Goal: Find specific page/section: Find specific page/section

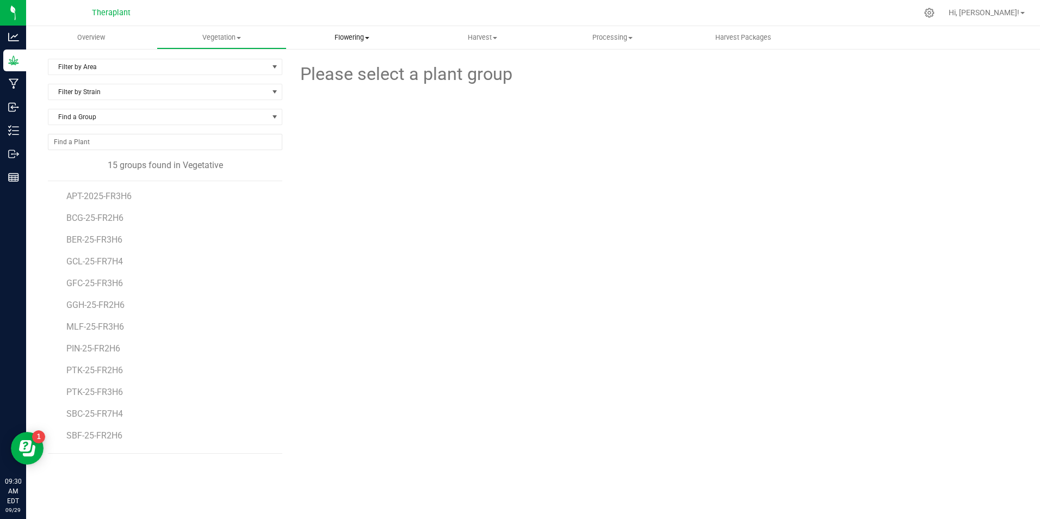
click at [345, 36] on span "Flowering" at bounding box center [351, 38] width 129 height 10
click at [342, 75] on span "Flowering groups" at bounding box center [332, 78] width 90 height 9
click at [163, 60] on span "Filter by Area" at bounding box center [158, 66] width 220 height 15
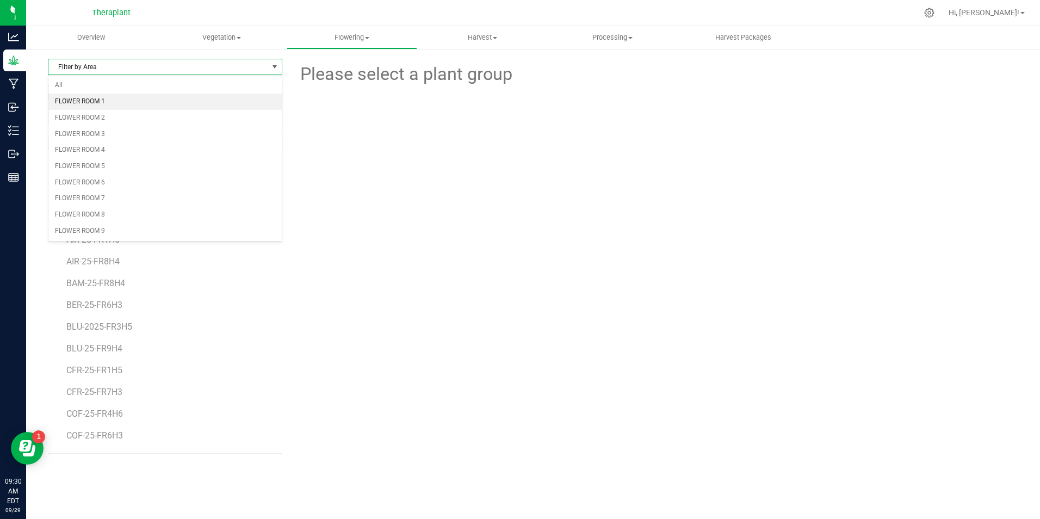
click at [171, 105] on li "FLOWER ROOM 1" at bounding box center [164, 102] width 233 height 16
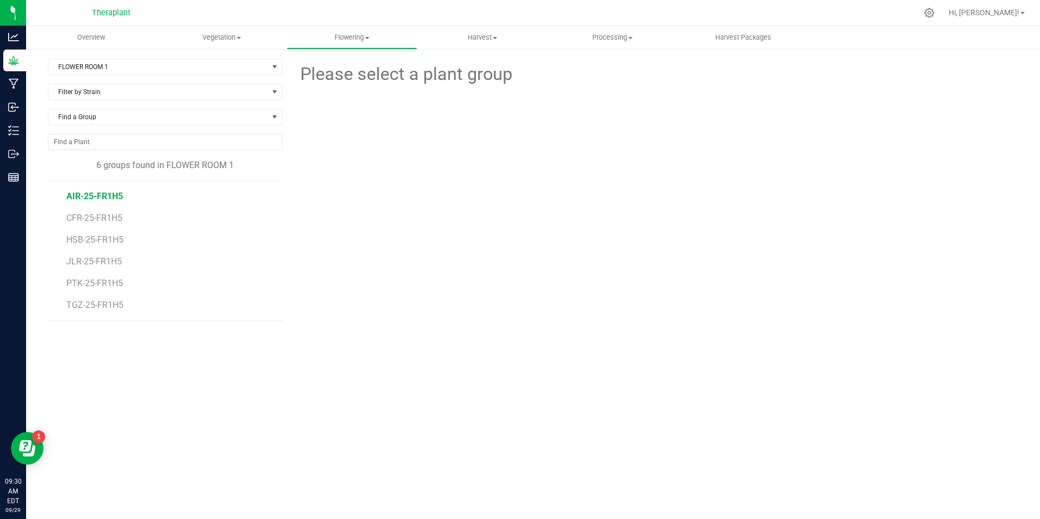
click at [113, 193] on span "AIR-25-FR1H5" at bounding box center [94, 196] width 57 height 10
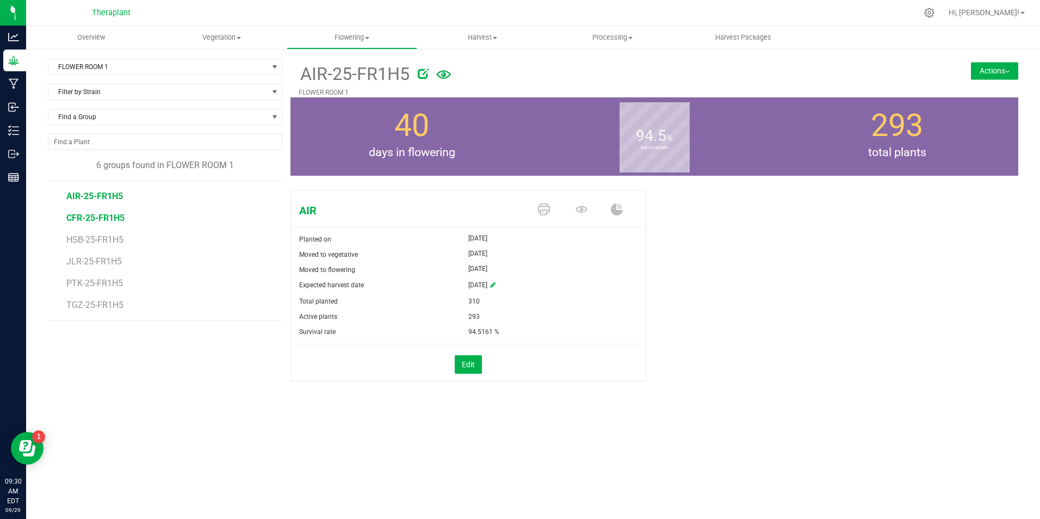
click at [91, 213] on span "CFR-25-FR1H5" at bounding box center [95, 218] width 58 height 10
click at [94, 240] on span "HSB-25-FR1H5" at bounding box center [95, 239] width 59 height 10
click at [88, 261] on span "JLR-25-FR1H5" at bounding box center [95, 261] width 58 height 10
click at [108, 283] on span "PTK-25-FR1H5" at bounding box center [95, 283] width 58 height 10
click at [96, 307] on span "TGZ-25-FR1H5" at bounding box center [95, 305] width 59 height 10
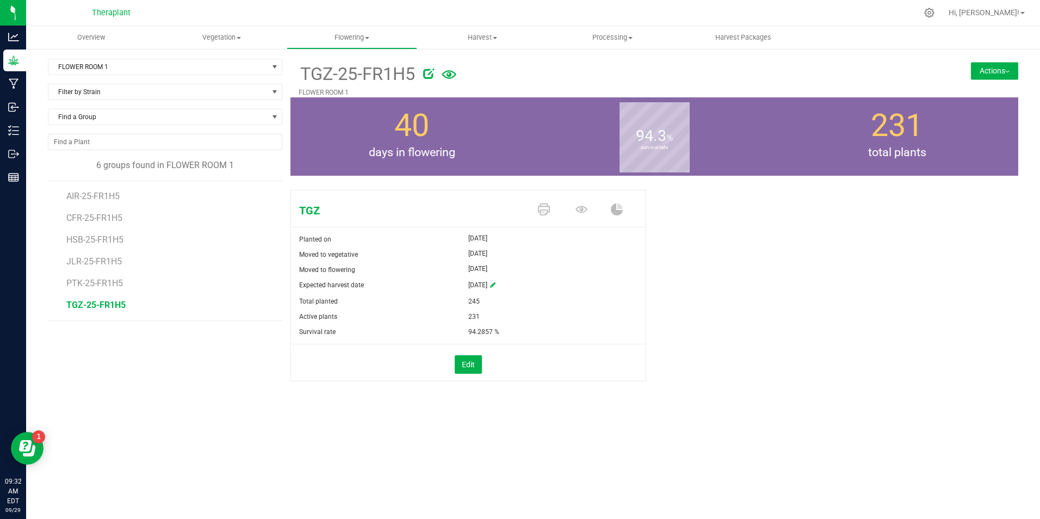
click at [283, 196] on div "TGZ Planted on [DATE] Moved to vegetative [DATE] Moved to flowering [DATE] Expe…" at bounding box center [654, 296] width 744 height 223
click at [345, 36] on span "Flowering" at bounding box center [351, 38] width 129 height 10
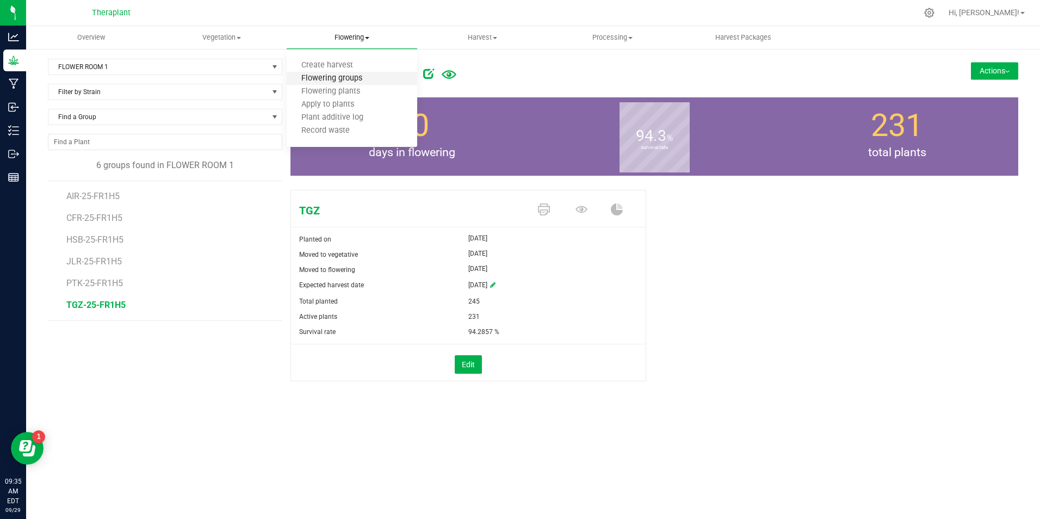
click at [343, 80] on span "Flowering groups" at bounding box center [332, 78] width 90 height 9
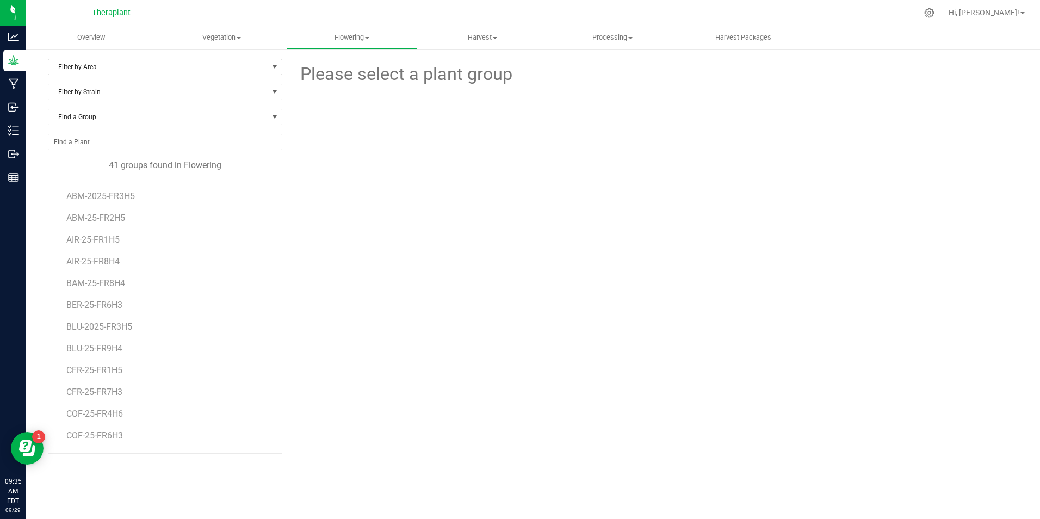
click at [99, 67] on span "Filter by Area" at bounding box center [158, 66] width 220 height 15
click at [103, 98] on li "FLOWER ROOM 1" at bounding box center [164, 102] width 233 height 16
click at [109, 195] on span "AIR-25-FR1H5" at bounding box center [94, 196] width 57 height 10
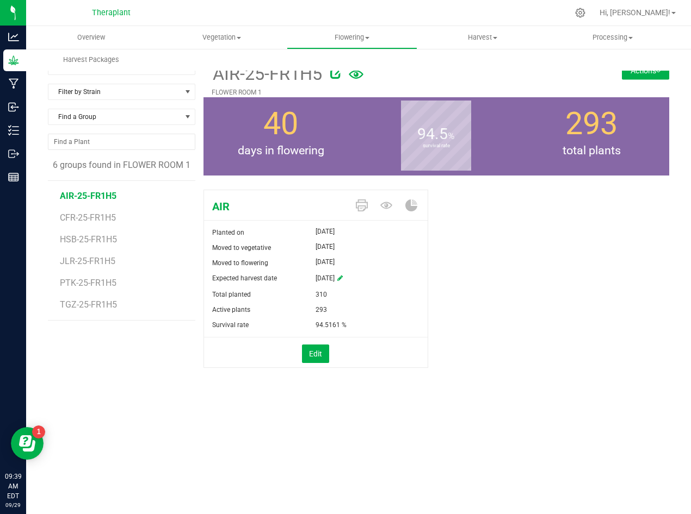
click at [558, 386] on div "AIR Planted on [DATE] Moved to vegetative [DATE] Moved to flowering [DATE] Expe…" at bounding box center [436, 290] width 466 height 210
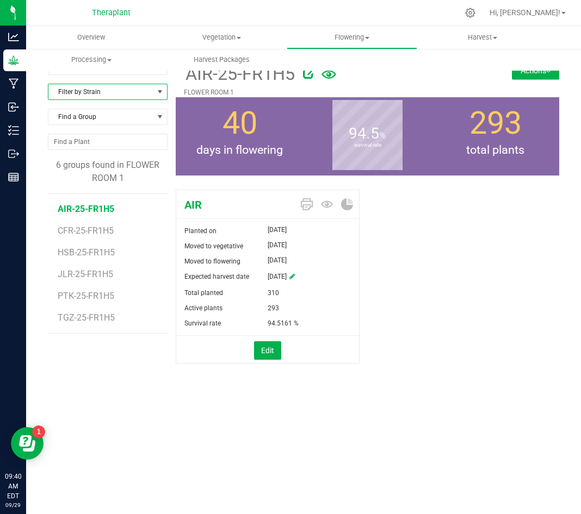
click at [109, 89] on span "Filter by Strain" at bounding box center [100, 91] width 105 height 15
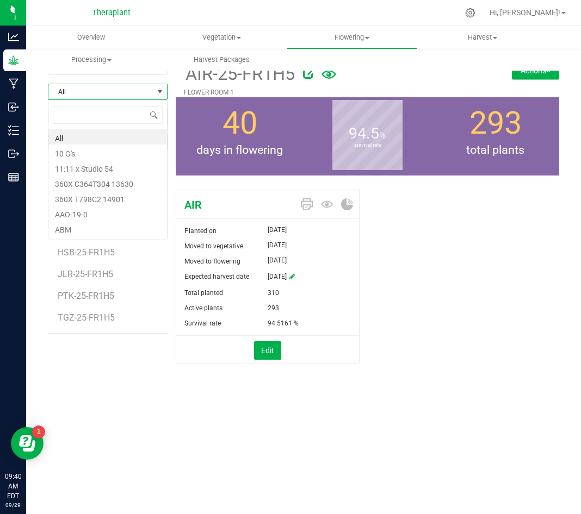
scroll to position [16, 120]
click at [109, 89] on span "All" at bounding box center [100, 91] width 105 height 15
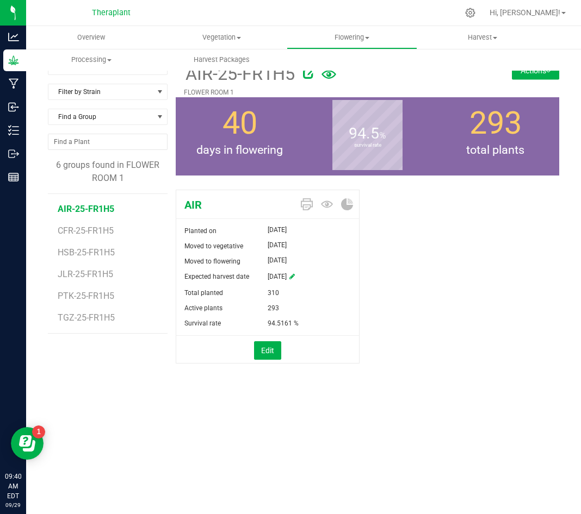
click at [395, 83] on form at bounding box center [391, 74] width 193 height 27
click at [151, 381] on div "FLOWER ROOM 1 Filter by Area All FLOWER ROOM 1 FLOWER ROOM 2 FLOWER ROOM 3 FLOW…" at bounding box center [112, 225] width 128 height 332
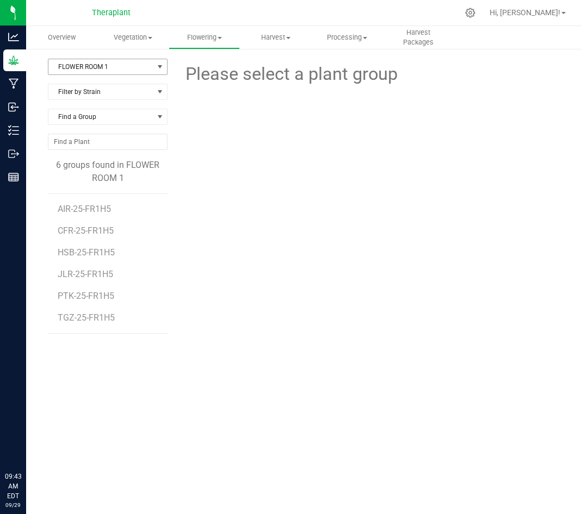
click at [133, 67] on span "FLOWER ROOM 1" at bounding box center [100, 66] width 105 height 15
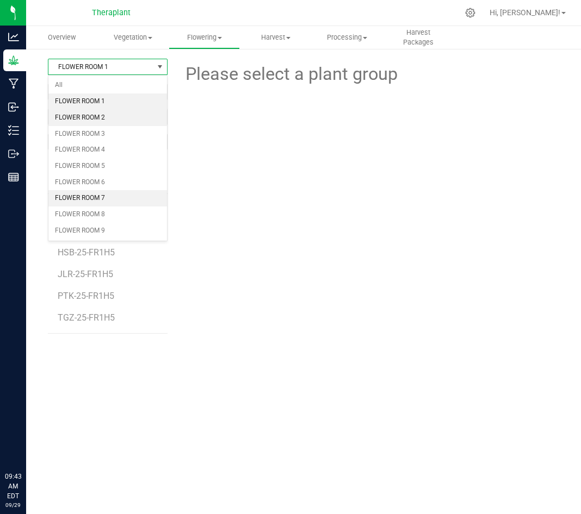
click at [135, 110] on li "FLOWER ROOM 2" at bounding box center [107, 118] width 119 height 16
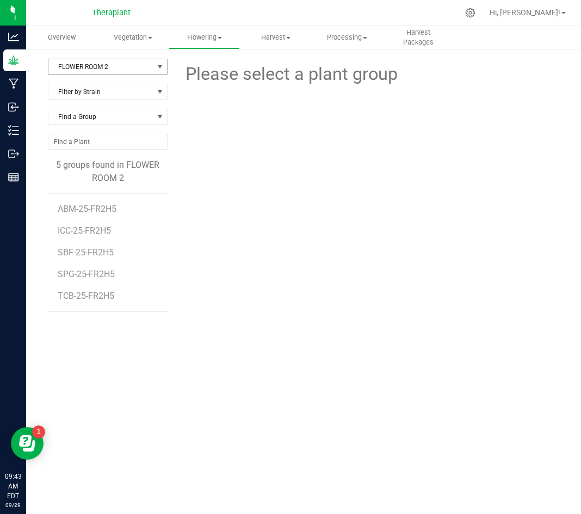
click at [89, 65] on span "FLOWER ROOM 2" at bounding box center [100, 66] width 105 height 15
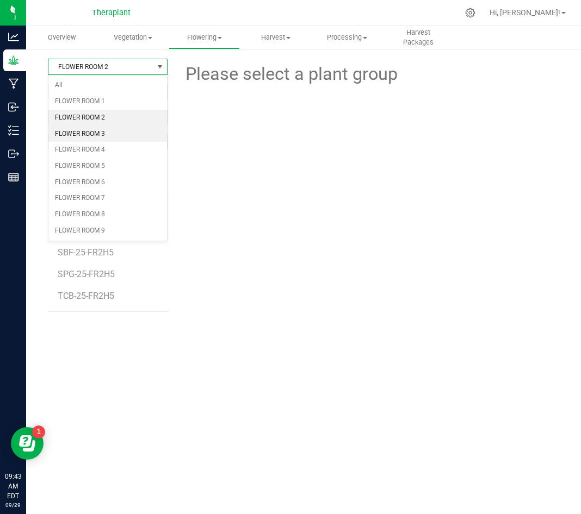
click at [111, 135] on li "FLOWER ROOM 3" at bounding box center [107, 134] width 119 height 16
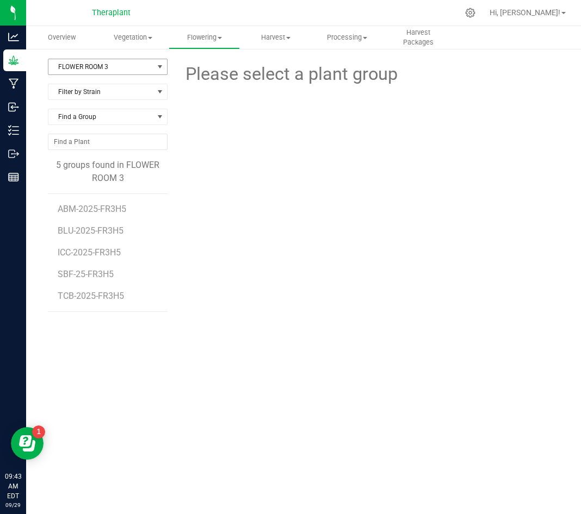
click at [120, 67] on span "FLOWER ROOM 3" at bounding box center [100, 66] width 105 height 15
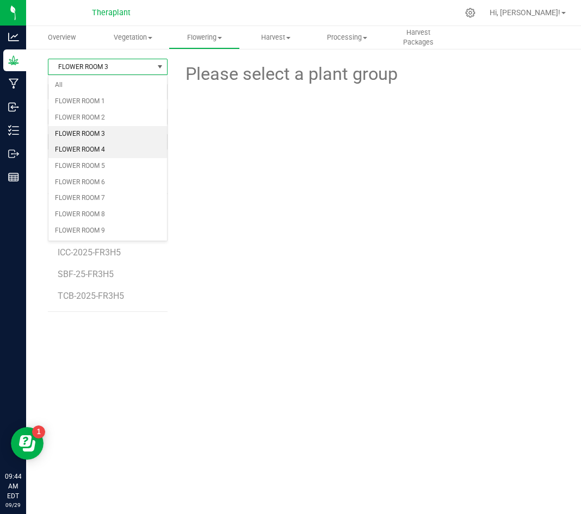
click at [113, 147] on li "FLOWER ROOM 4" at bounding box center [107, 150] width 119 height 16
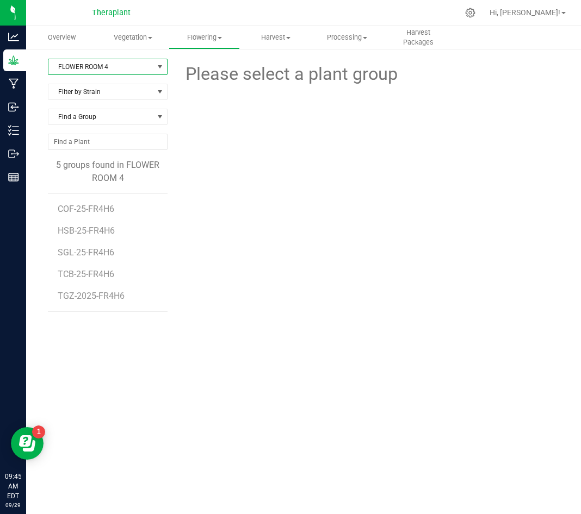
click at [87, 67] on span "FLOWER ROOM 4" at bounding box center [100, 66] width 105 height 15
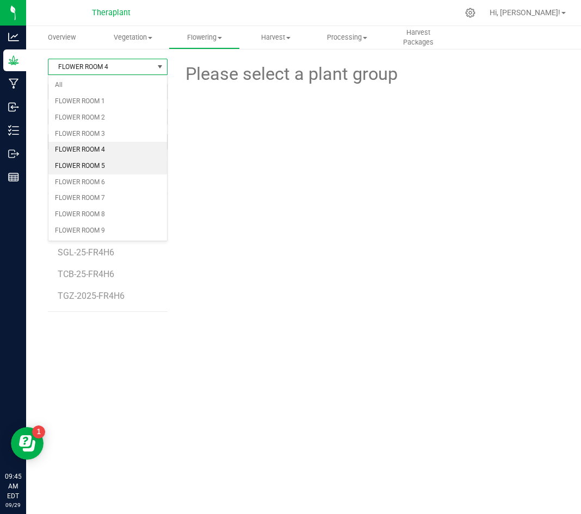
click at [115, 167] on li "FLOWER ROOM 5" at bounding box center [107, 166] width 119 height 16
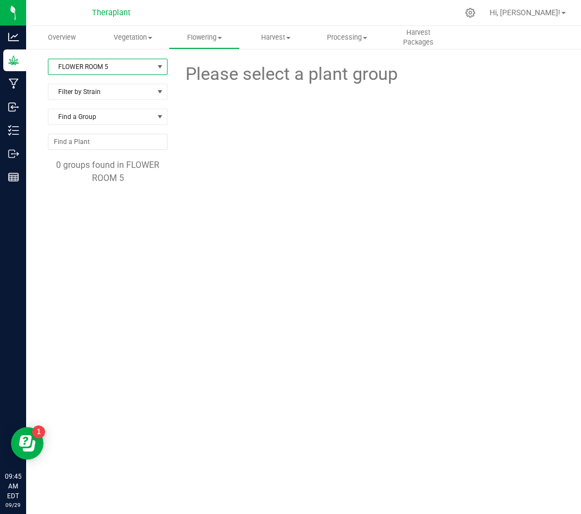
click at [125, 70] on span "FLOWER ROOM 5" at bounding box center [100, 66] width 105 height 15
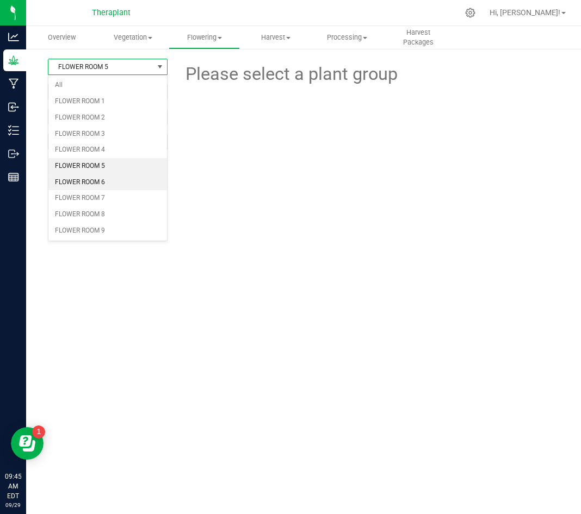
click at [128, 184] on li "FLOWER ROOM 6" at bounding box center [107, 183] width 119 height 16
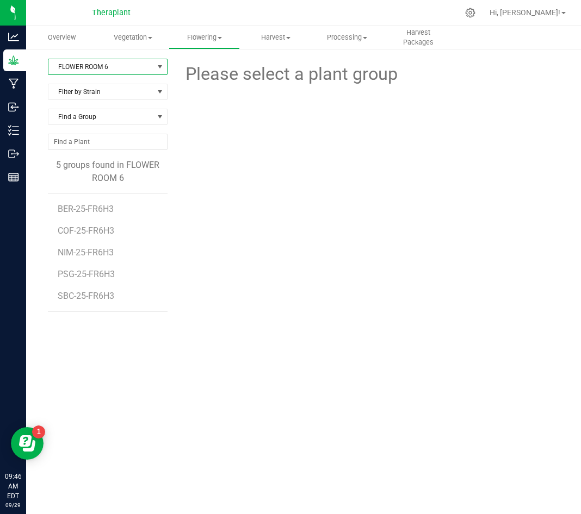
click at [125, 71] on span "FLOWER ROOM 6" at bounding box center [100, 66] width 105 height 15
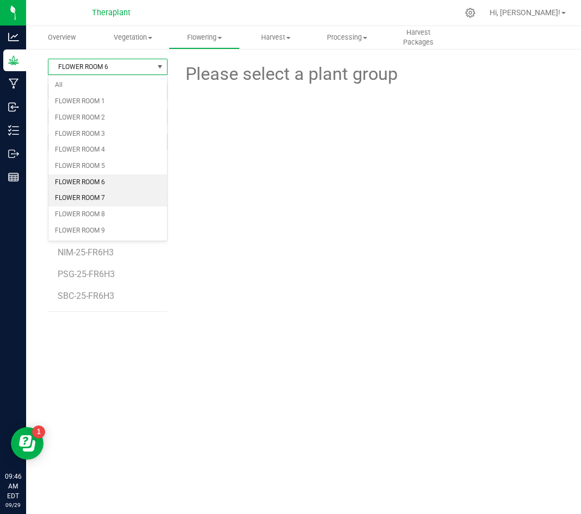
click at [129, 200] on li "FLOWER ROOM 7" at bounding box center [107, 198] width 119 height 16
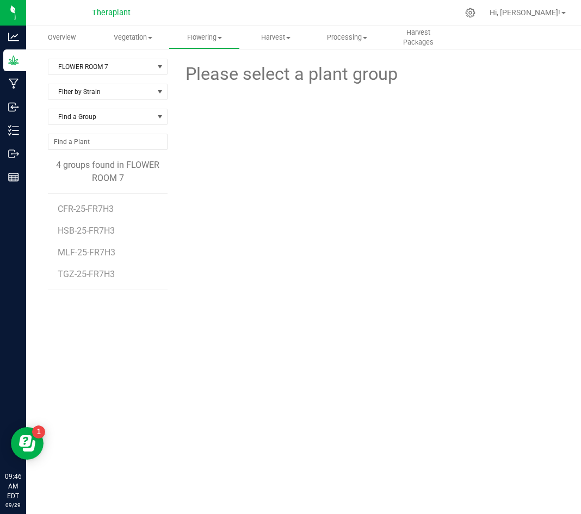
click at [108, 75] on div "FLOWER ROOM 7 Filter by Area All FLOWER ROOM 1 FLOWER ROOM 2 FLOWER ROOM 3 FLOW…" at bounding box center [108, 71] width 120 height 25
click at [109, 69] on span "FLOWER ROOM 7" at bounding box center [100, 66] width 105 height 15
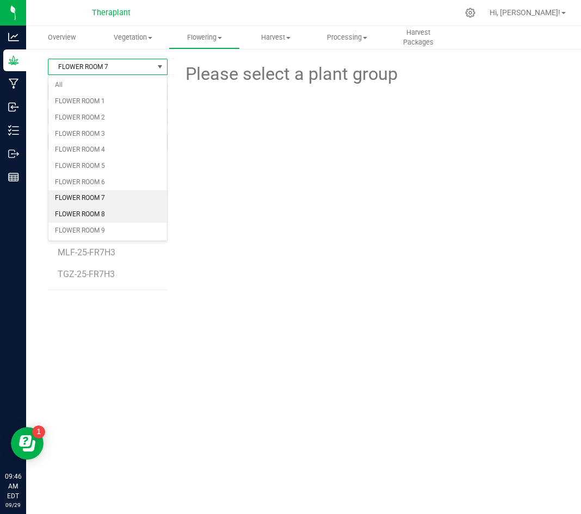
click at [116, 210] on li "FLOWER ROOM 8" at bounding box center [107, 215] width 119 height 16
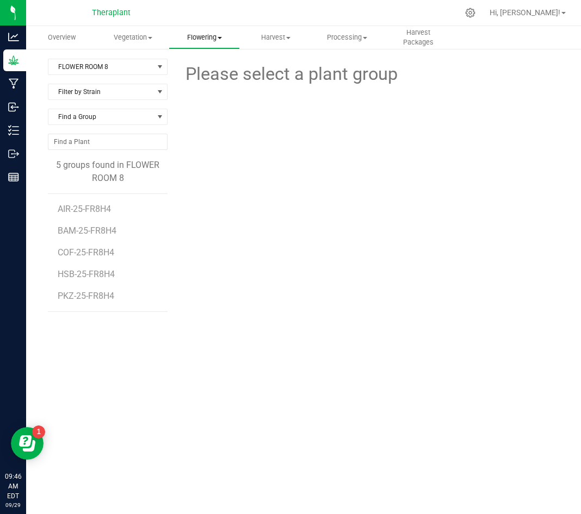
click at [211, 40] on span "Flowering" at bounding box center [204, 38] width 70 height 10
click at [211, 40] on span "Flowering" at bounding box center [204, 38] width 71 height 10
click at [138, 66] on span "FLOWER ROOM 8" at bounding box center [100, 66] width 105 height 15
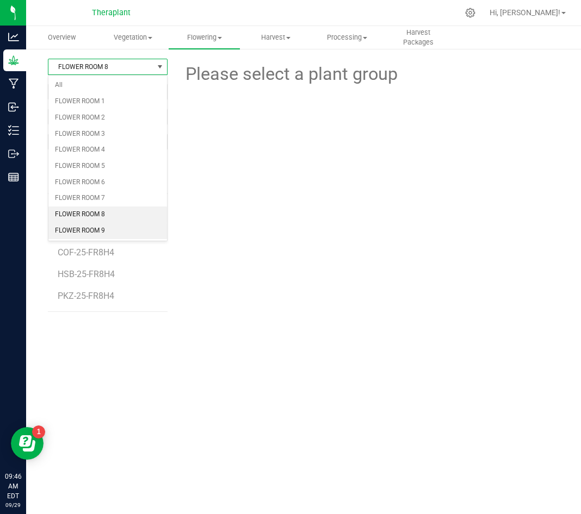
click at [116, 231] on li "FLOWER ROOM 9" at bounding box center [107, 231] width 119 height 16
